Goal: Transaction & Acquisition: Purchase product/service

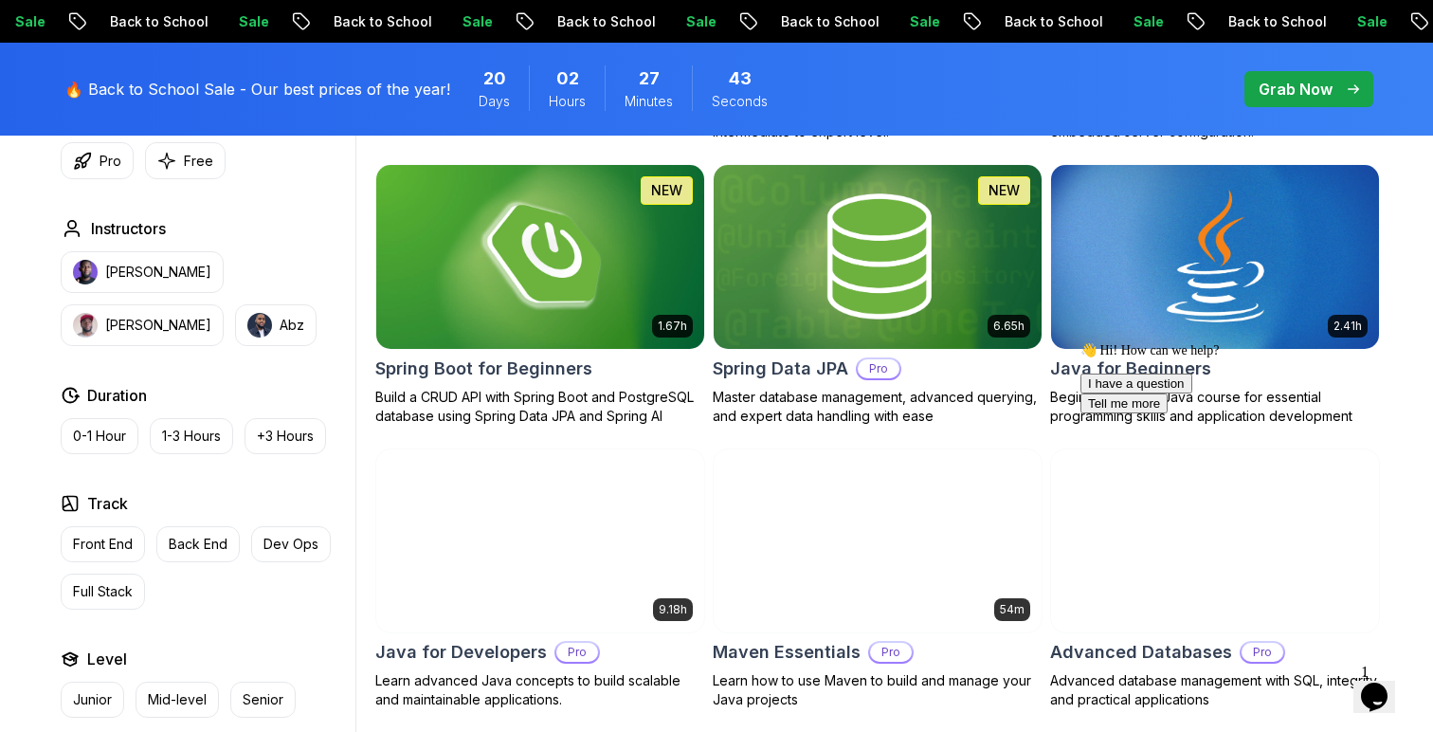
scroll to position [862, 0]
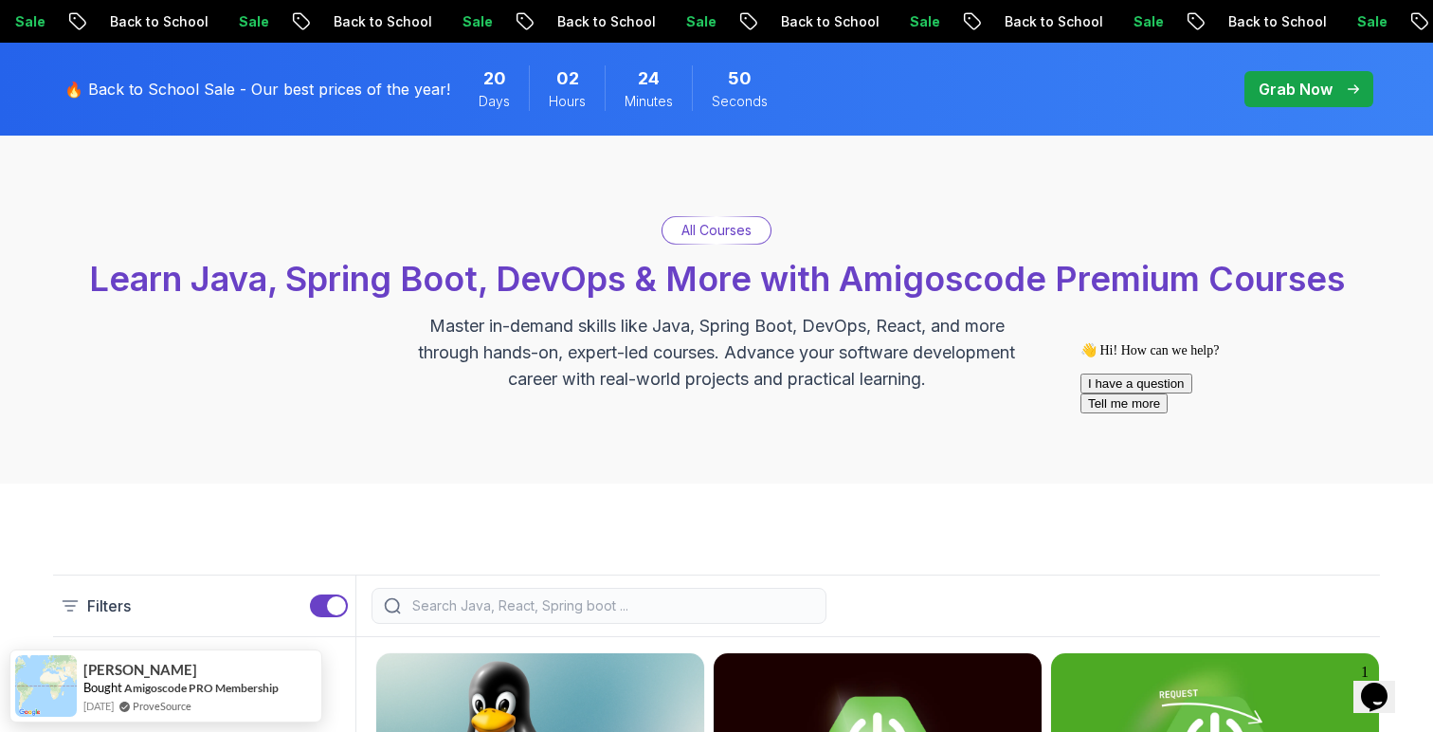
scroll to position [0, 0]
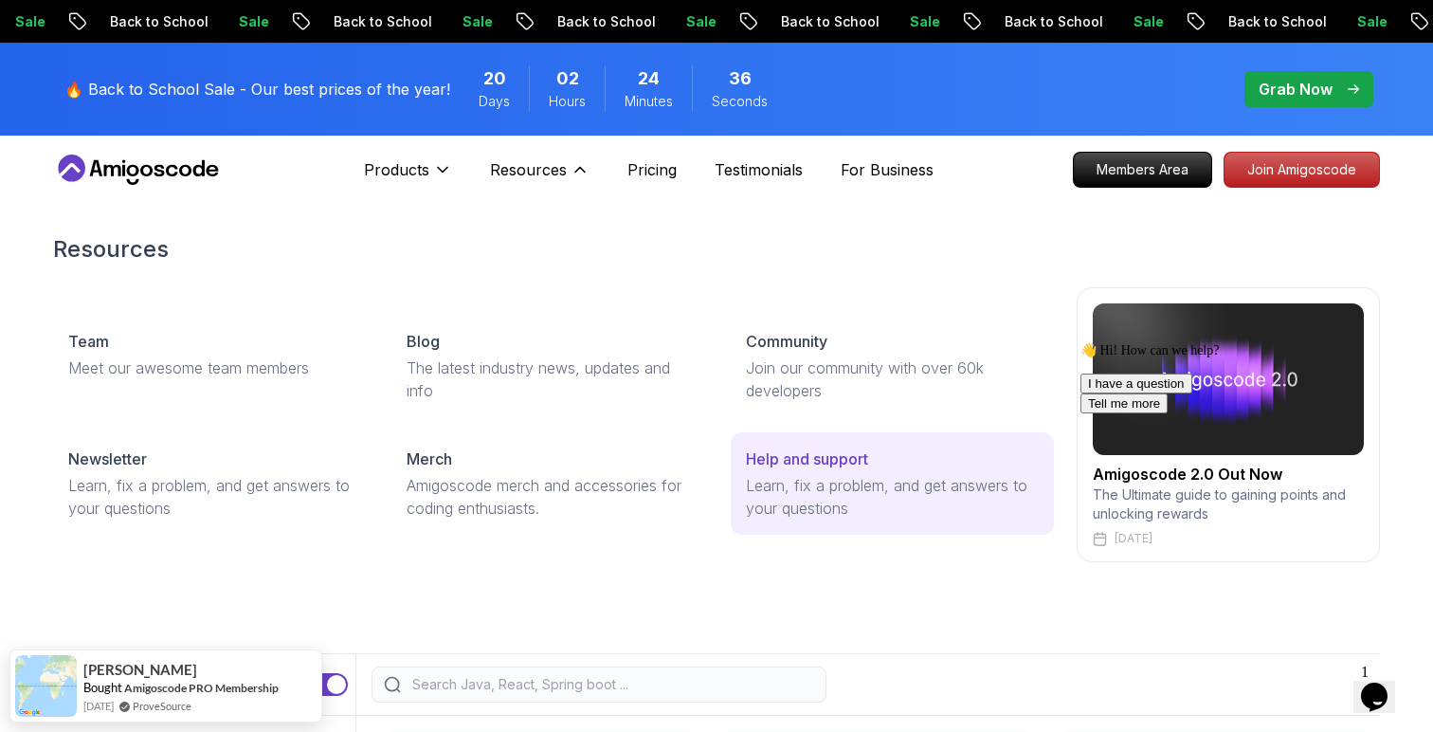
click at [766, 470] on link "Help and support Learn, fix a problem, and get answers to your questions" at bounding box center [892, 483] width 323 height 102
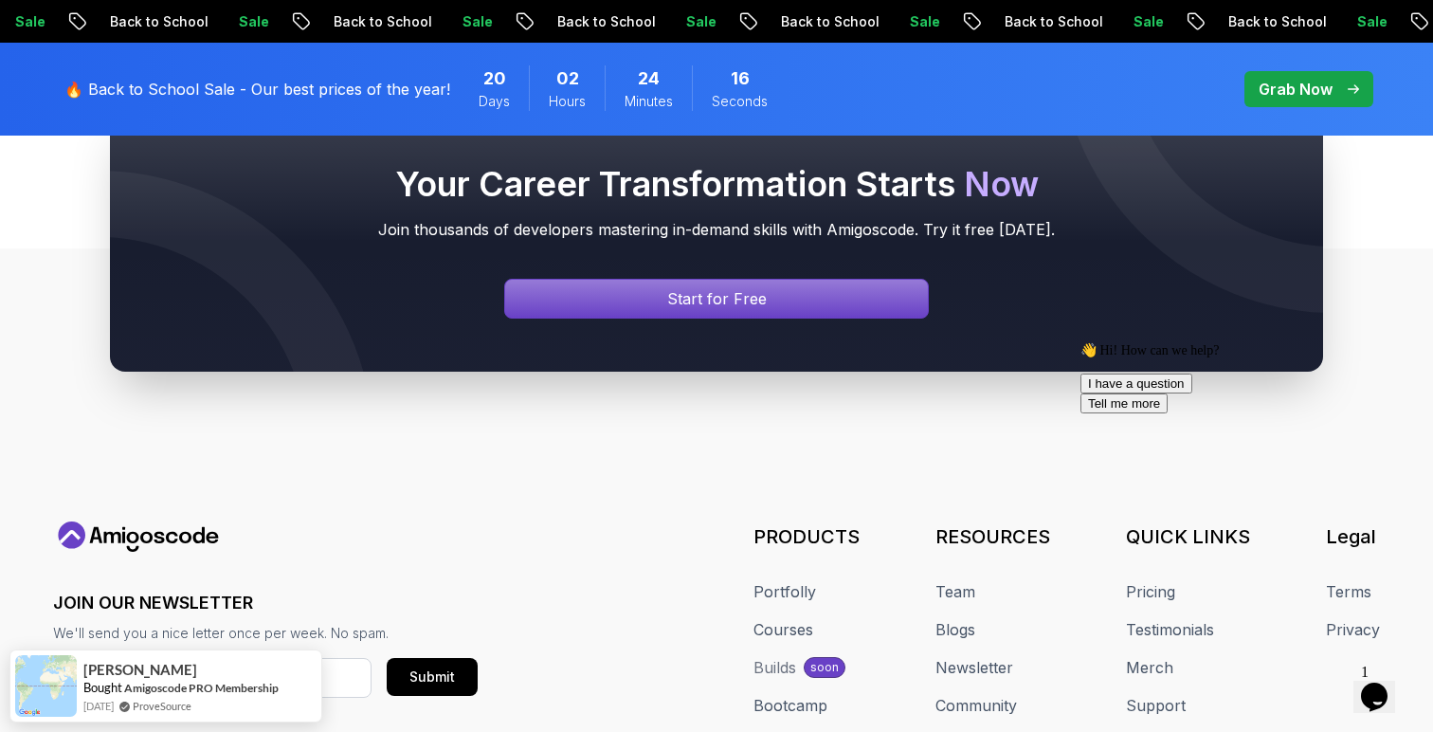
scroll to position [1410, 0]
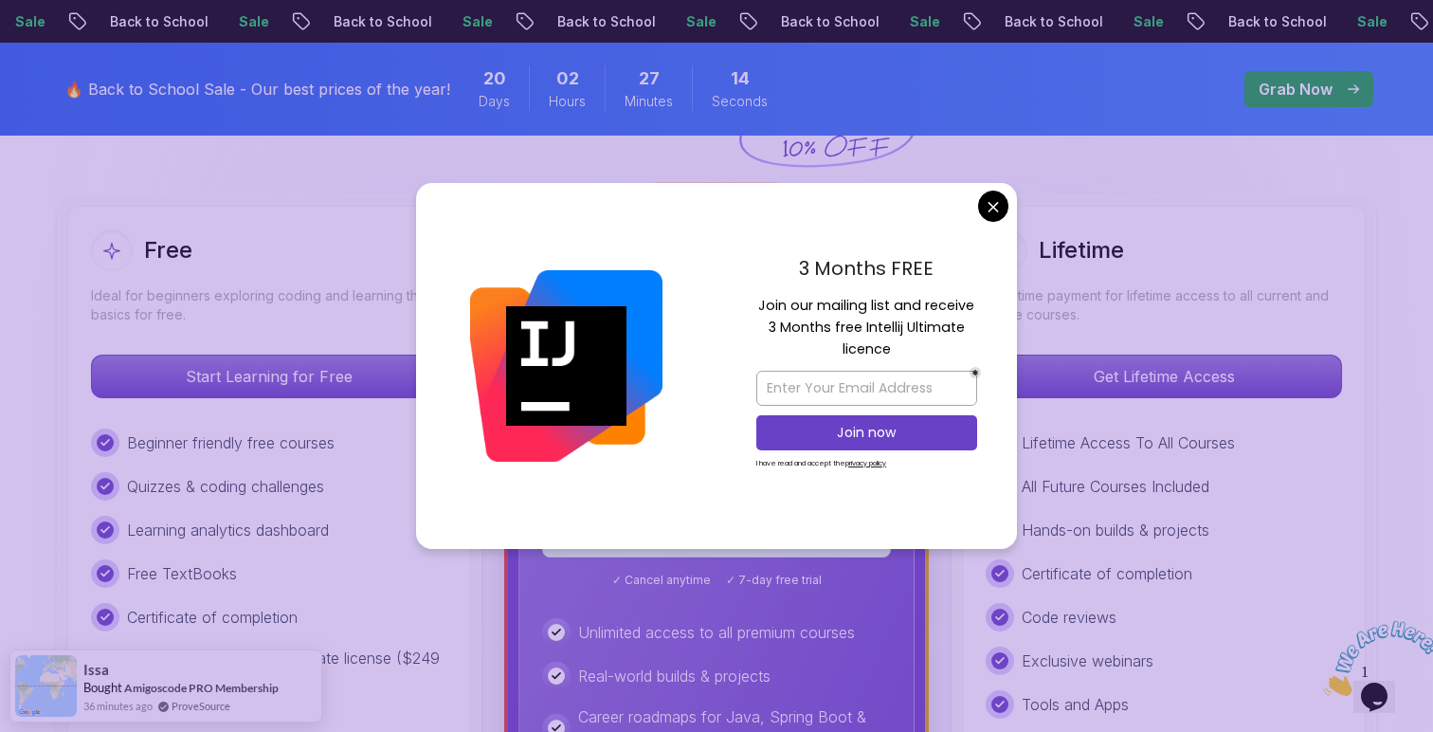
scroll to position [496, 0]
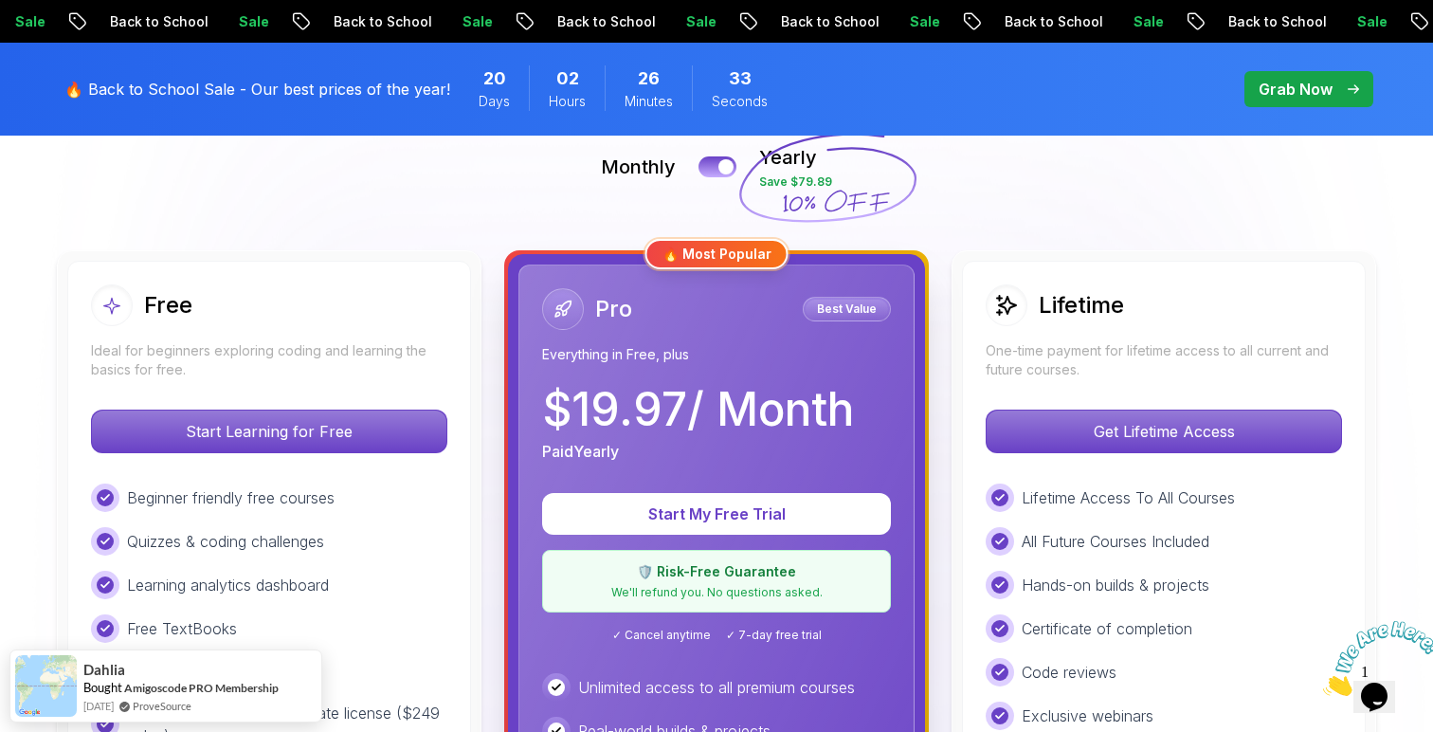
scroll to position [297, 0]
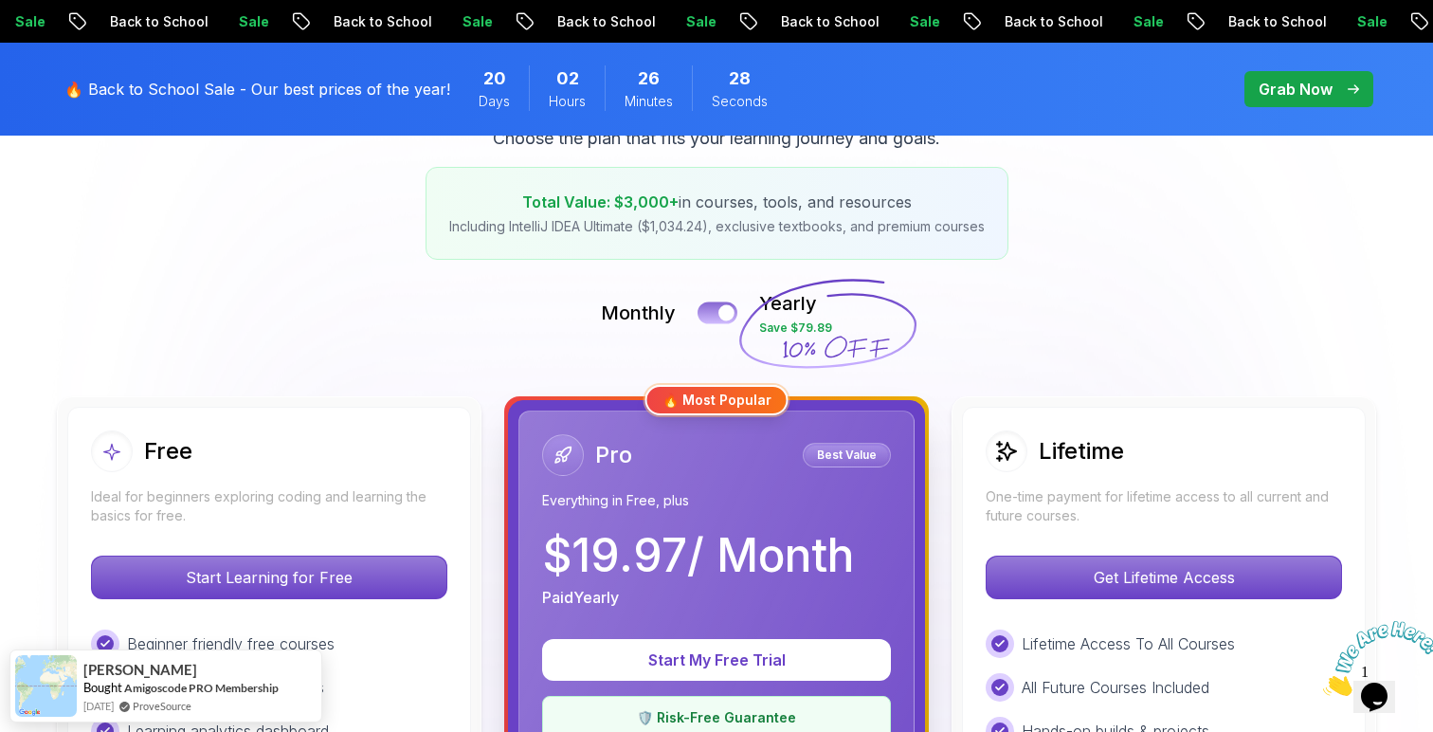
click at [730, 309] on div at bounding box center [726, 313] width 16 height 16
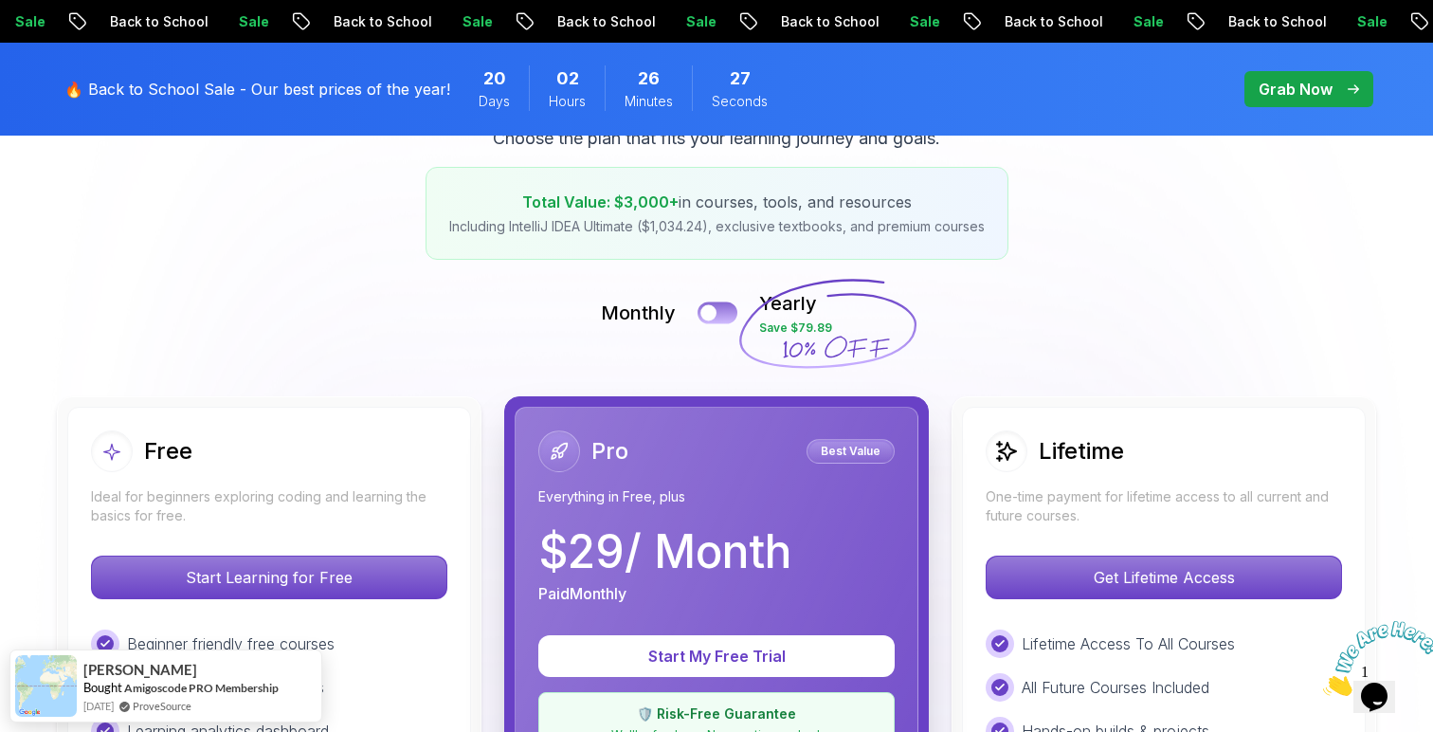
click at [730, 309] on button at bounding box center [717, 312] width 40 height 22
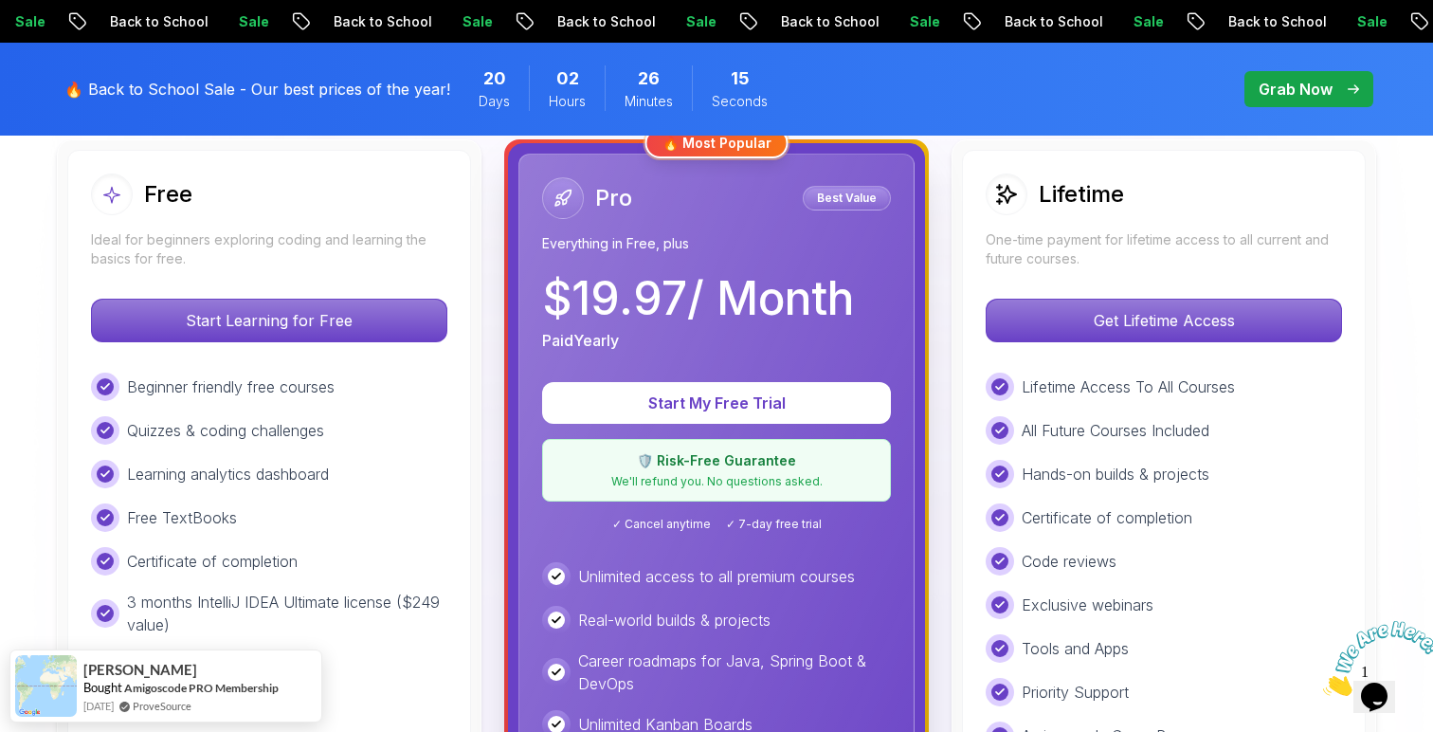
scroll to position [449, 0]
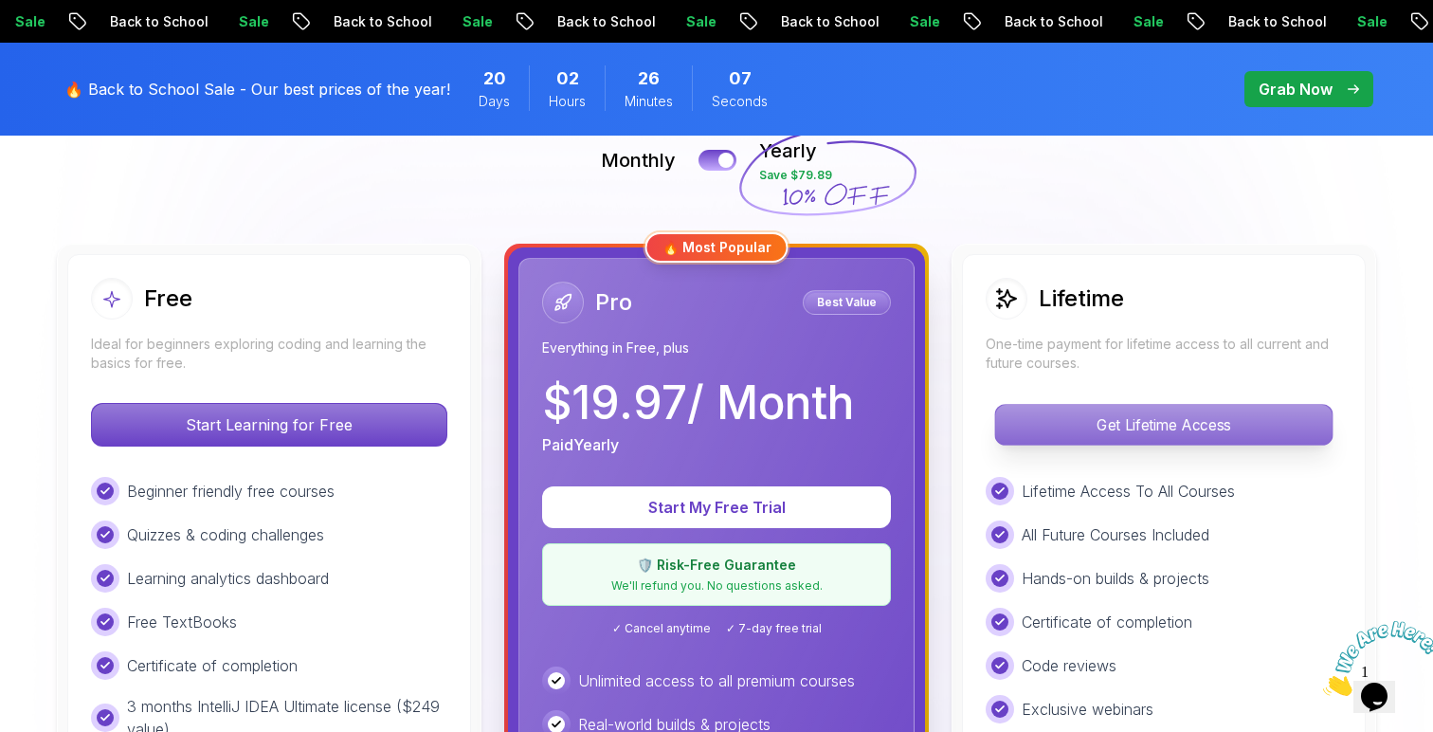
click at [1077, 419] on p "Get Lifetime Access" at bounding box center [1163, 425] width 336 height 40
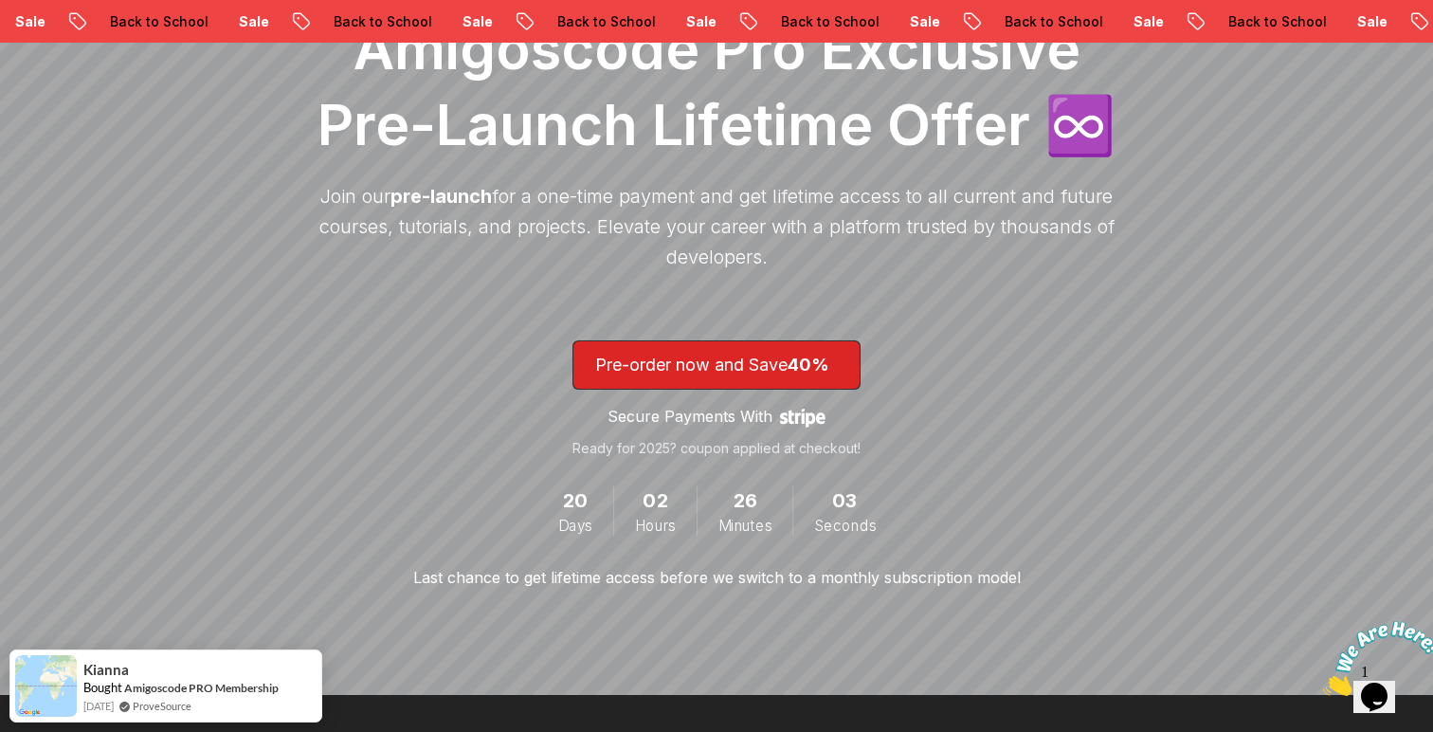
scroll to position [327, 0]
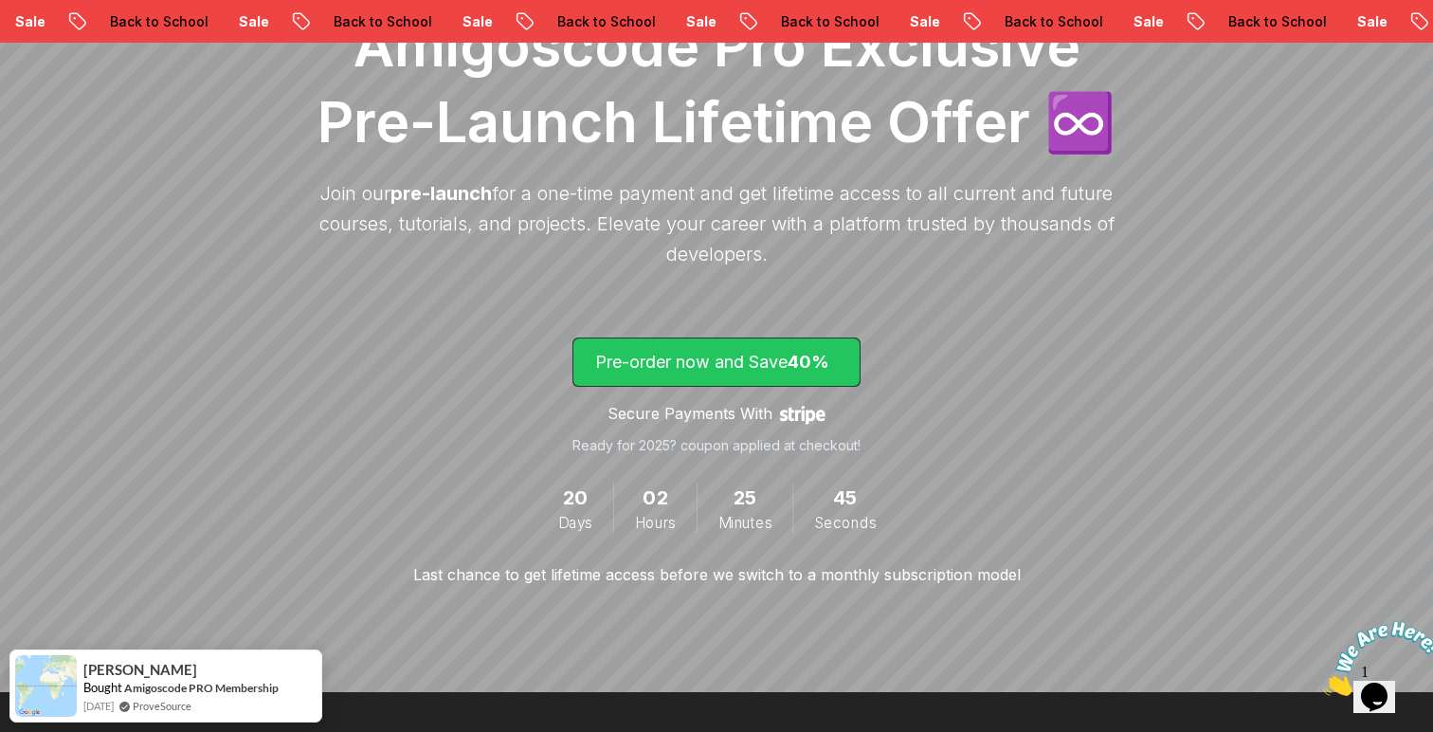
click at [818, 356] on span "40%" at bounding box center [809, 362] width 42 height 20
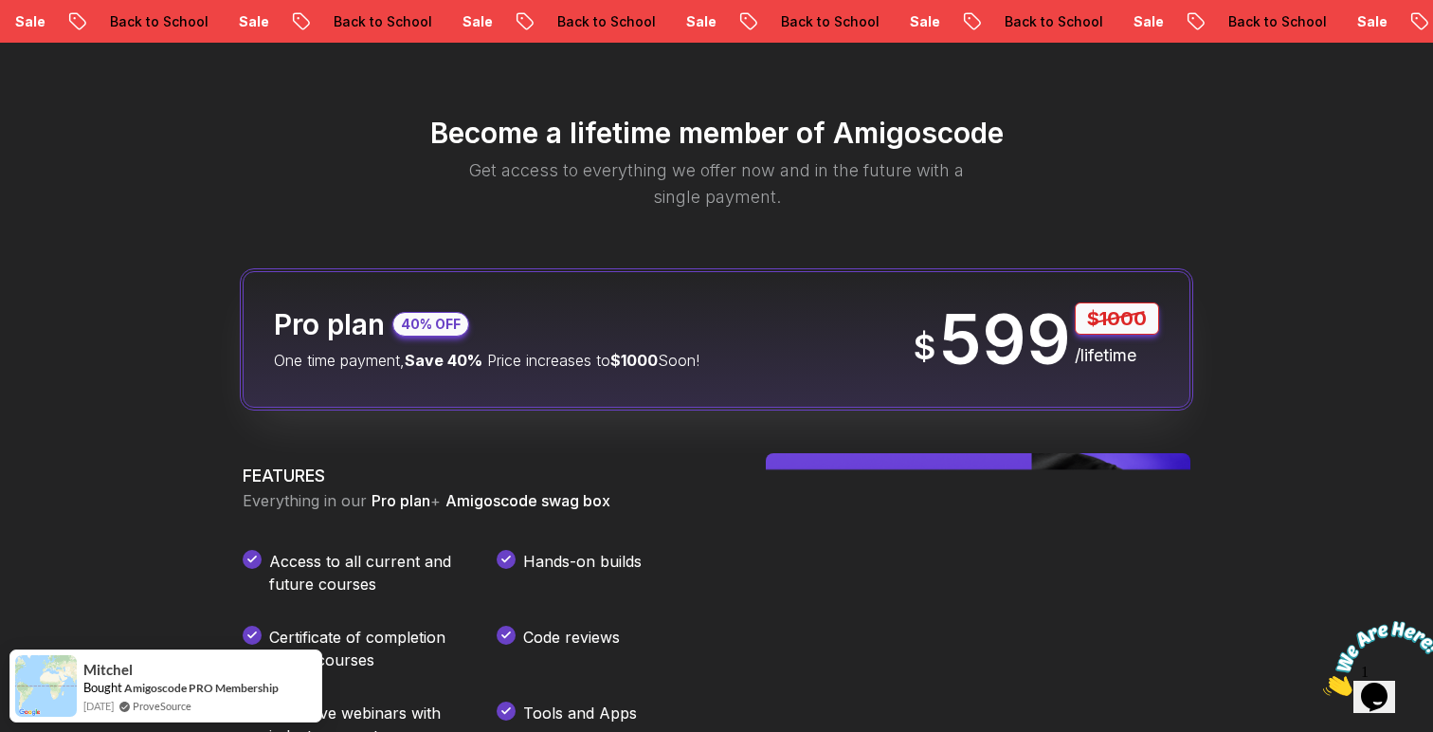
scroll to position [2232, 0]
